Goal: Task Accomplishment & Management: Manage account settings

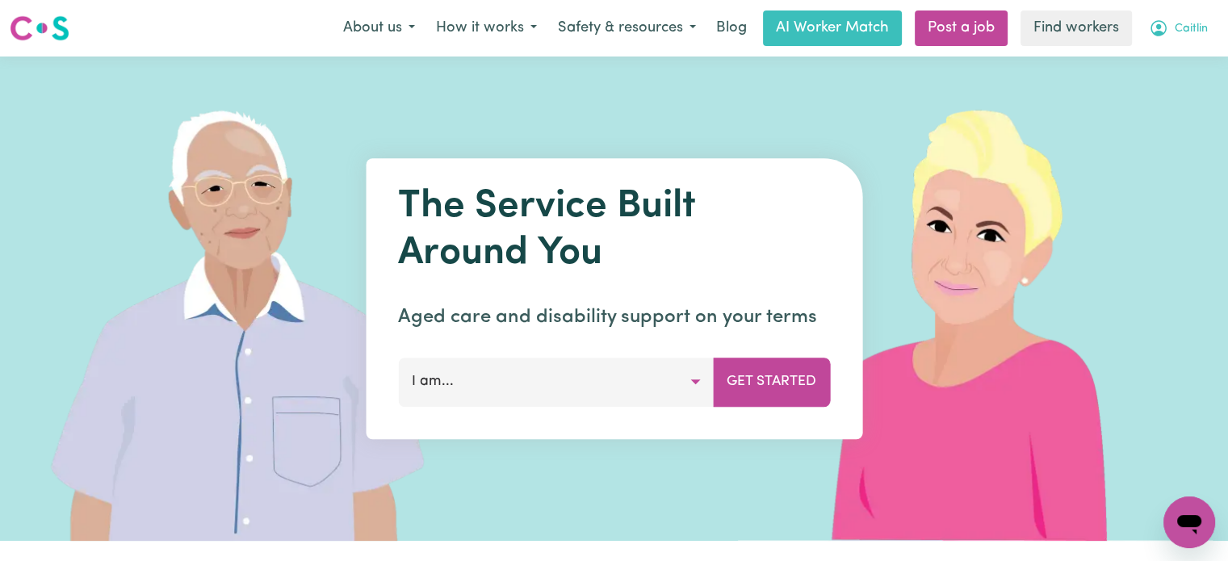
click at [1194, 35] on span "Caitlin" at bounding box center [1190, 29] width 33 height 18
click at [1160, 86] on link "Logout" at bounding box center [1154, 92] width 128 height 31
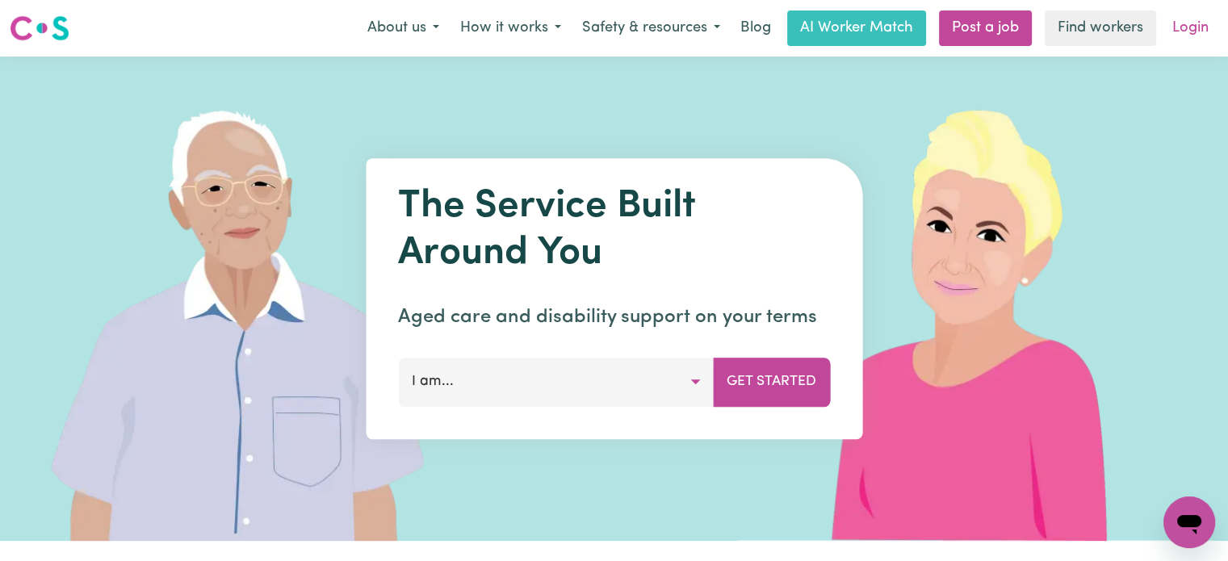
click at [1194, 39] on link "Login" at bounding box center [1190, 28] width 56 height 36
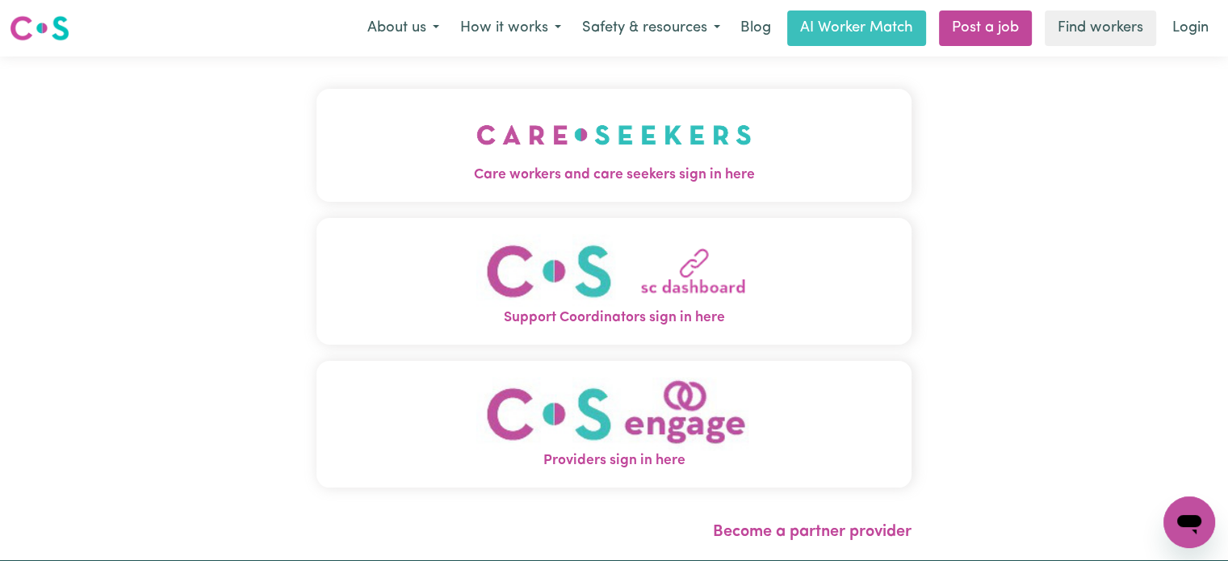
click at [609, 169] on span "Care workers and care seekers sign in here" at bounding box center [613, 175] width 595 height 21
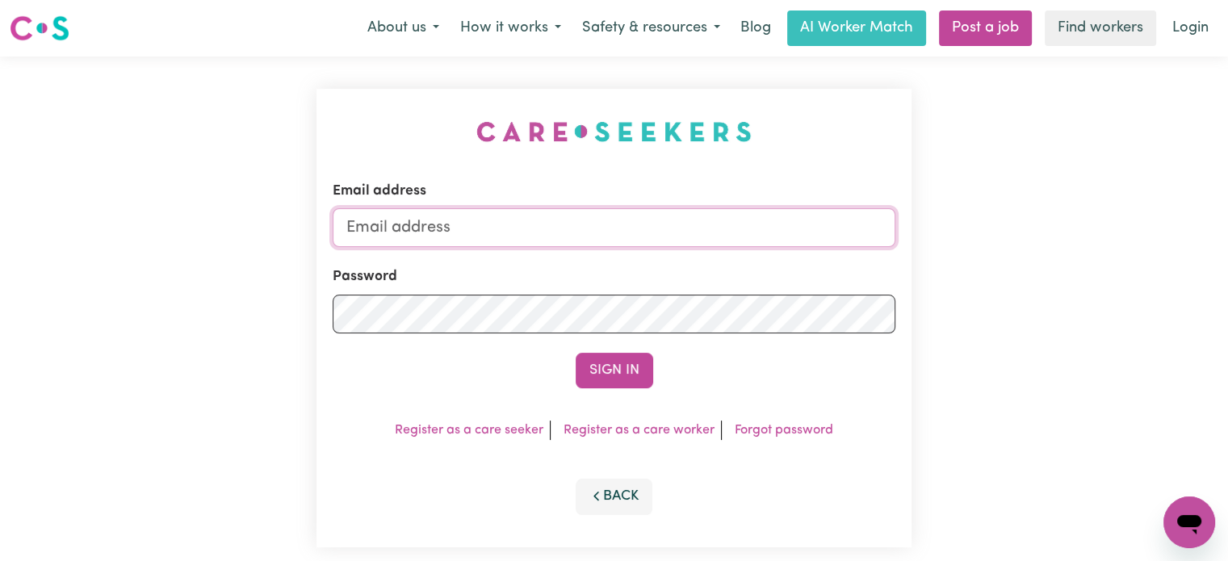
type input "[PERSON_NAME][EMAIL_ADDRESS][DOMAIN_NAME]"
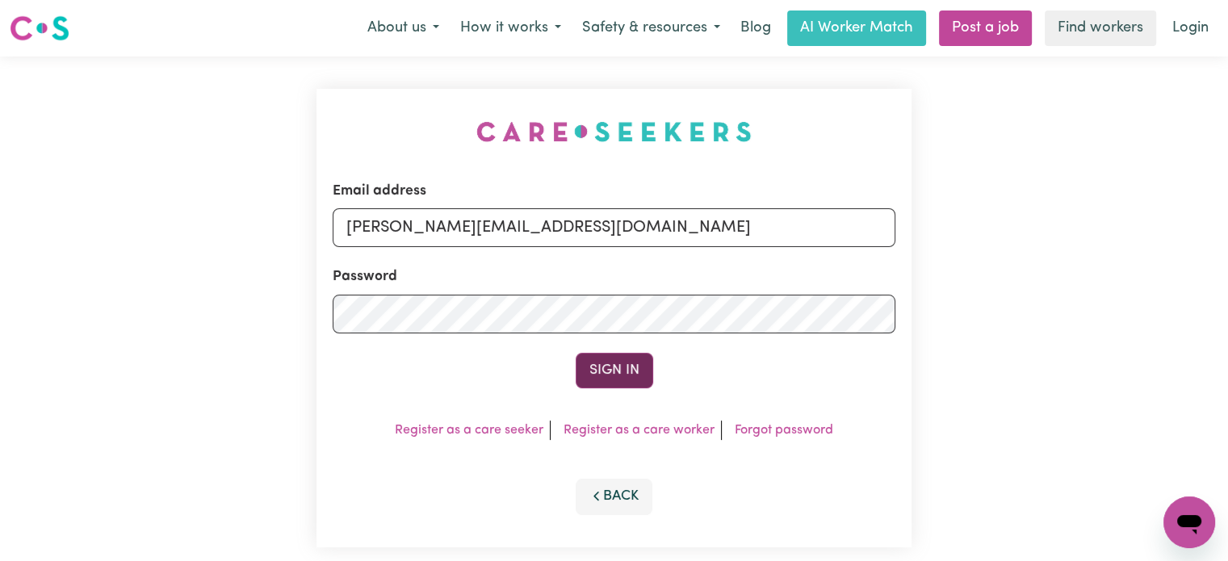
click at [619, 375] on button "Sign In" at bounding box center [613, 371] width 77 height 36
